Goal: Task Accomplishment & Management: Manage account settings

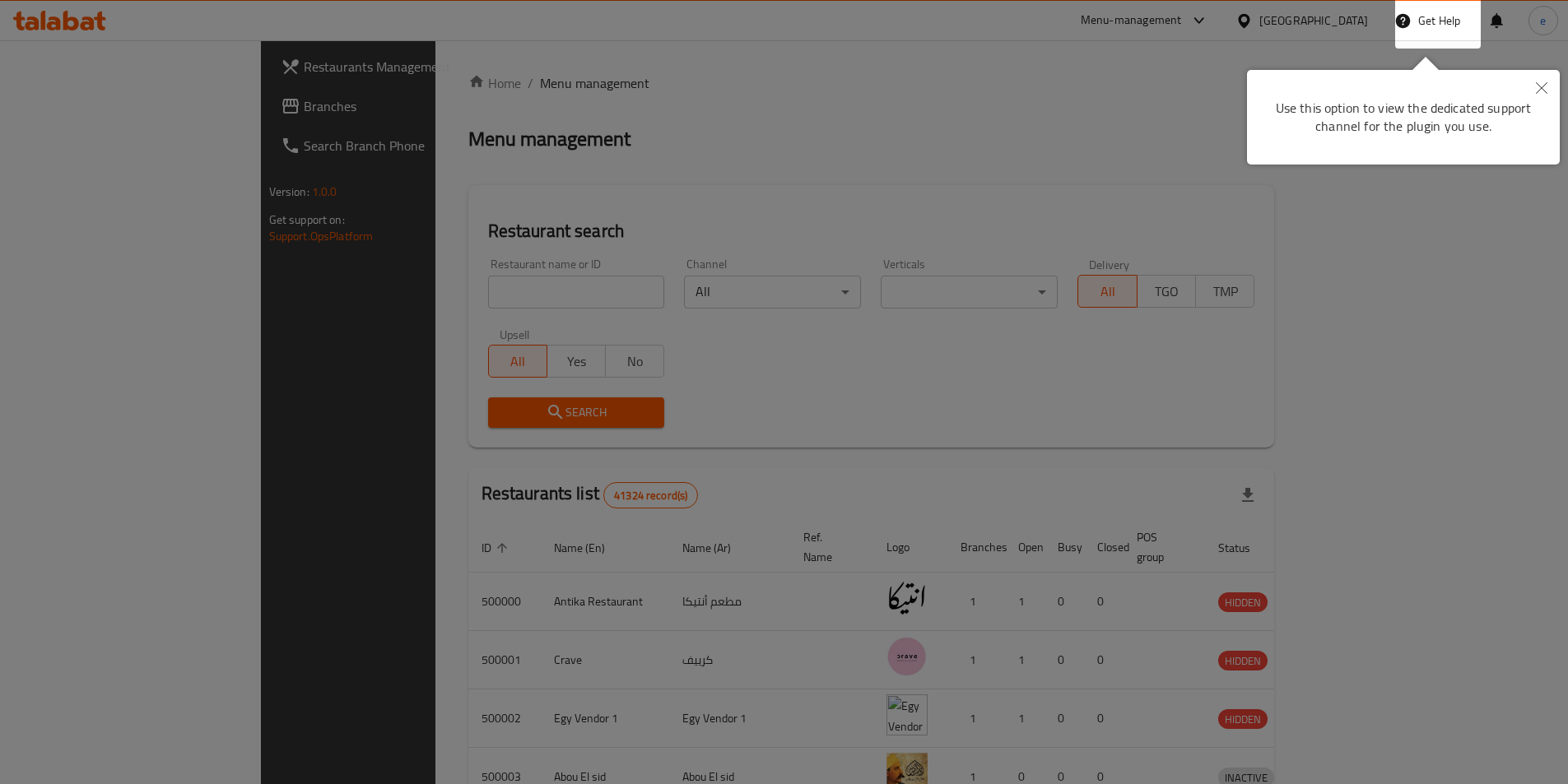
click at [1538, 94] on button "Close" at bounding box center [1541, 88] width 36 height 38
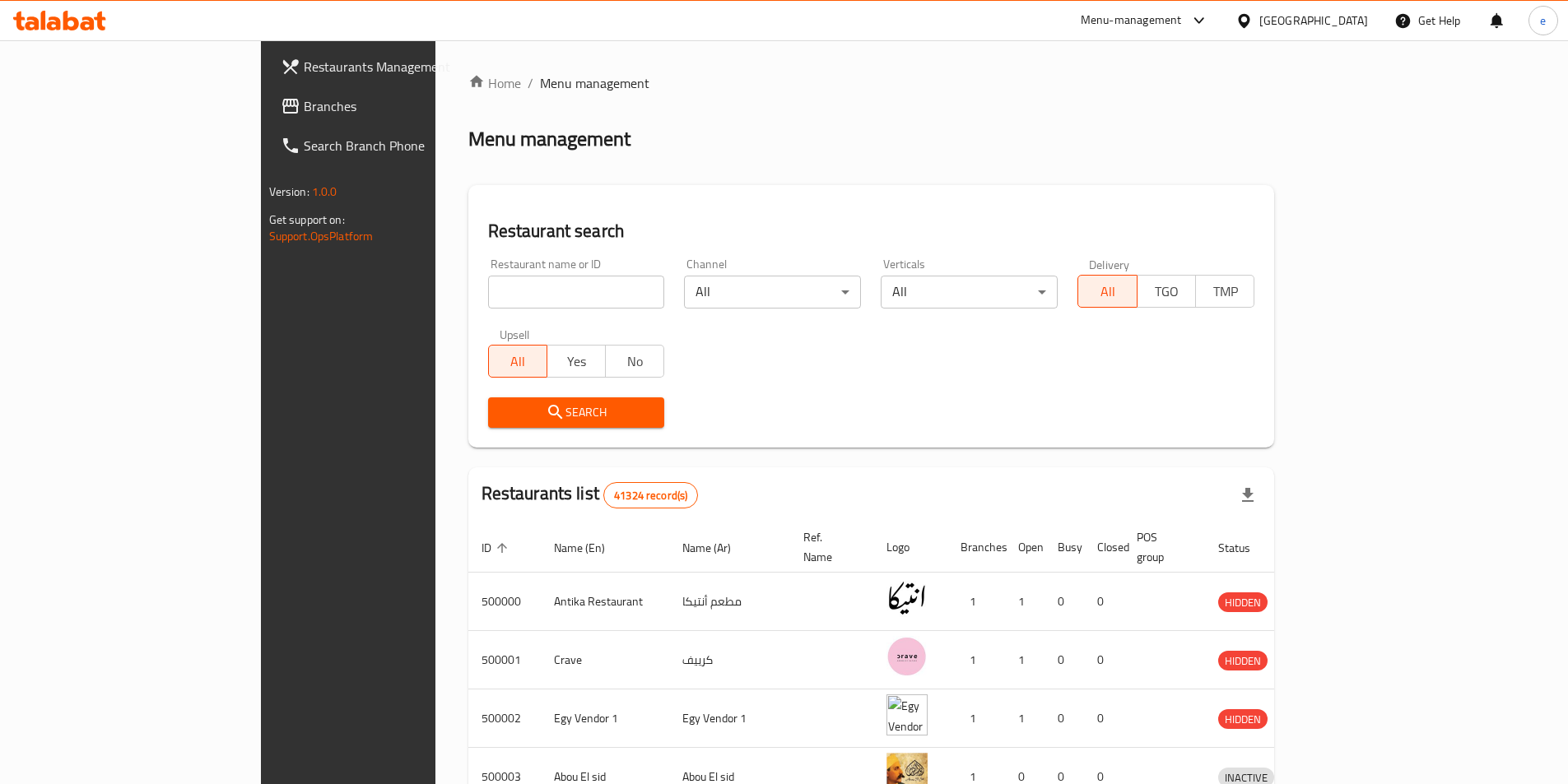
click at [1356, 18] on div "[GEOGRAPHIC_DATA]" at bounding box center [1314, 20] width 109 height 18
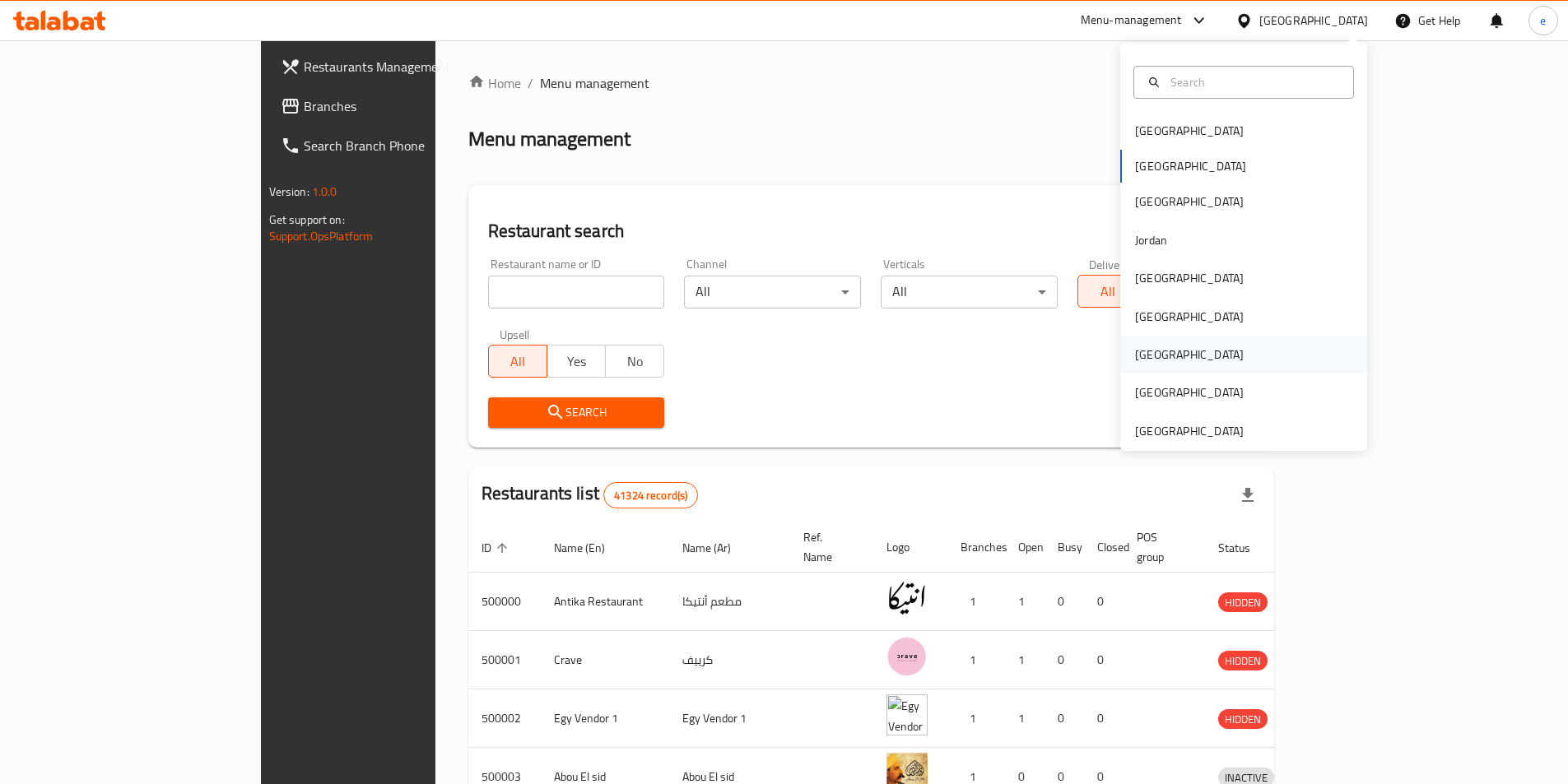
click at [1204, 350] on div "[GEOGRAPHIC_DATA]" at bounding box center [1243, 354] width 247 height 38
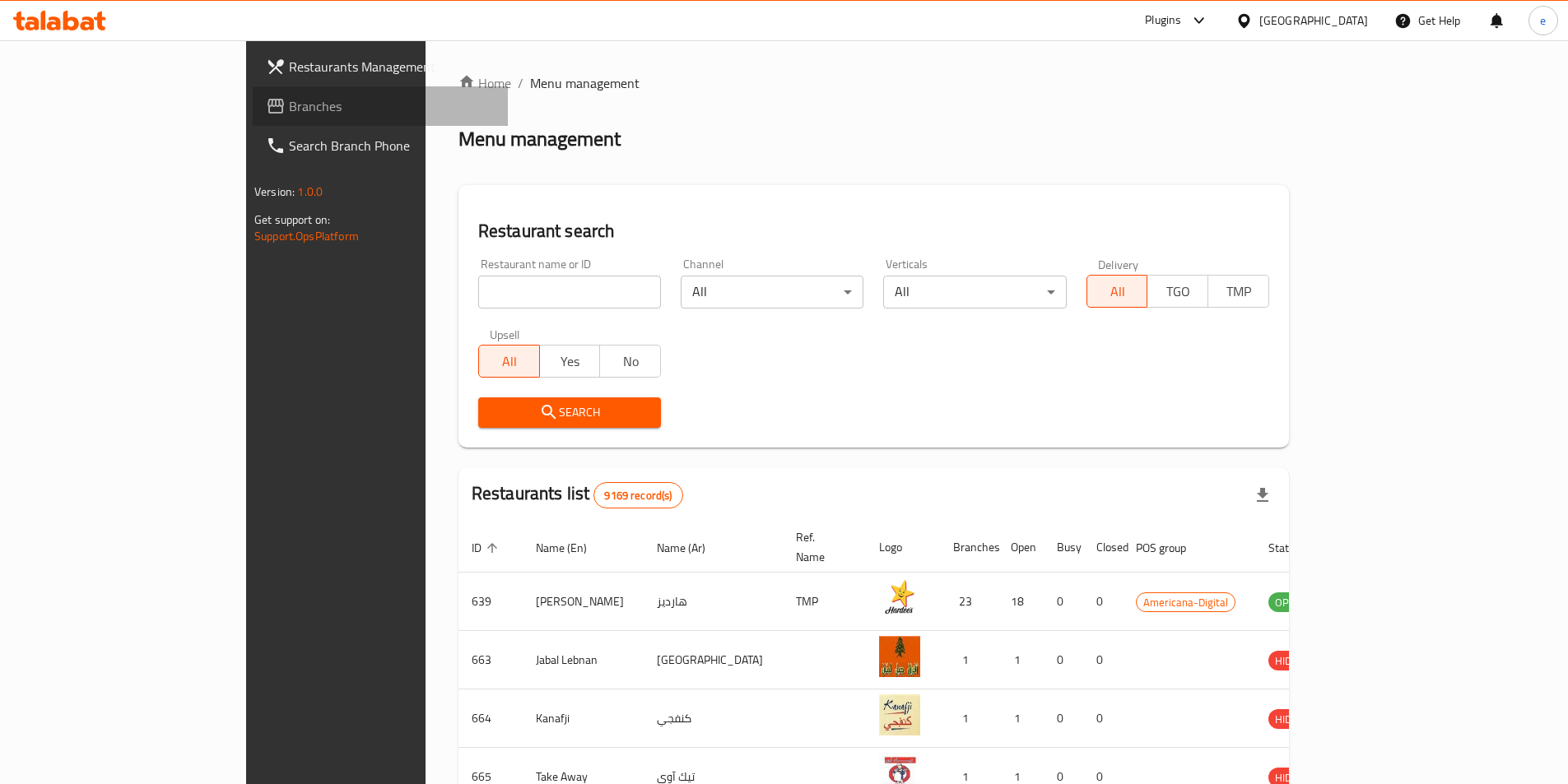
click at [289, 101] on span "Branches" at bounding box center [392, 106] width 206 height 19
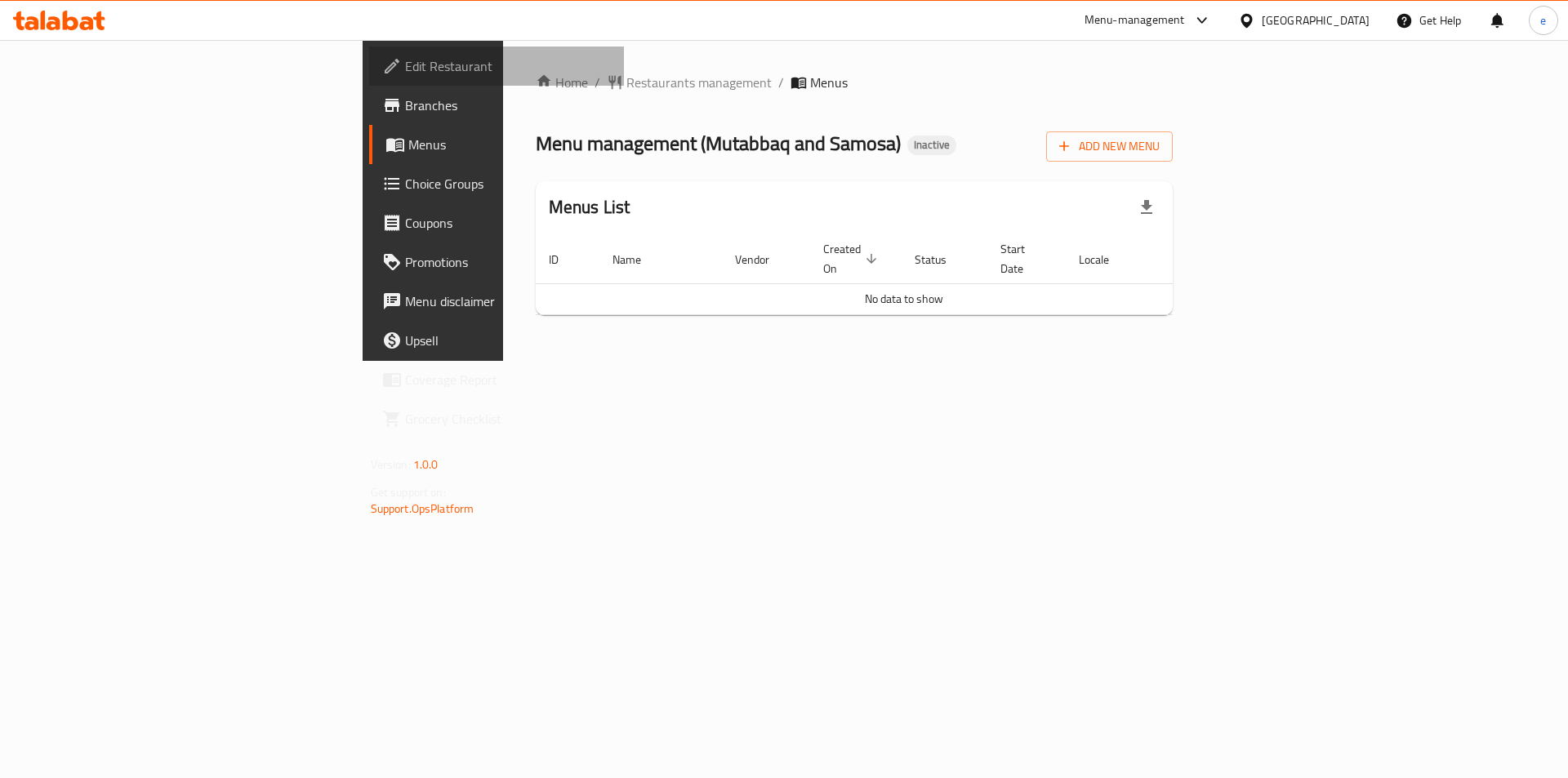
click at [405, 69] on span "Edit Restaurant" at bounding box center [508, 66] width 207 height 19
